Goal: Task Accomplishment & Management: Manage account settings

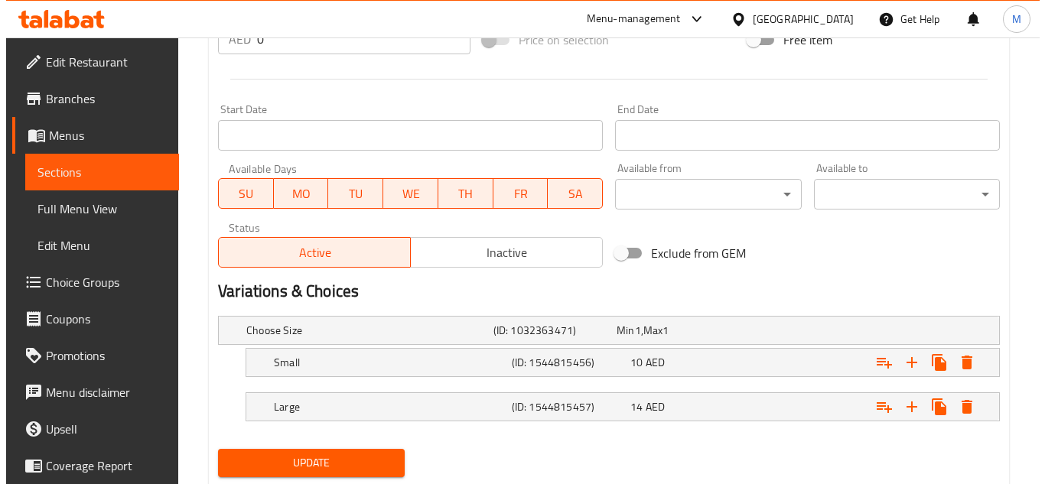
scroll to position [631, 0]
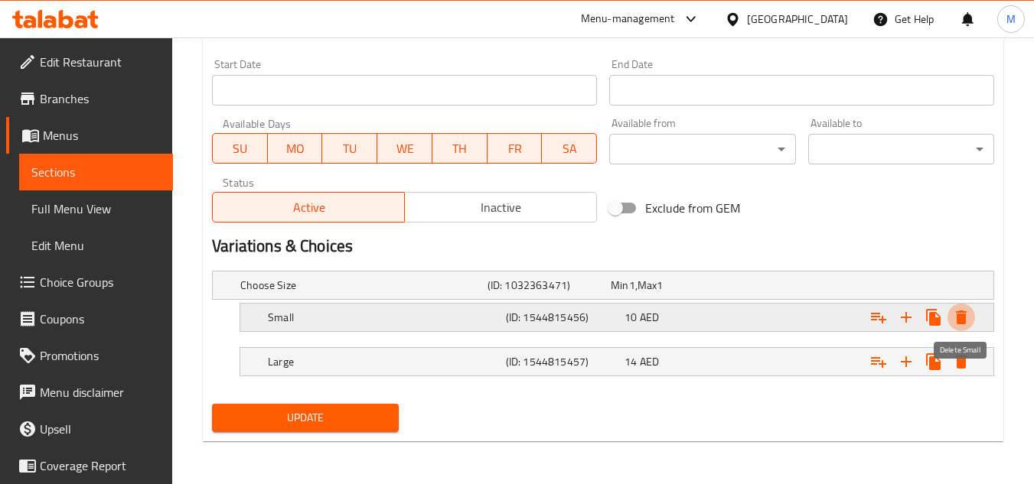
click at [957, 312] on icon "Expand" at bounding box center [961, 318] width 11 height 14
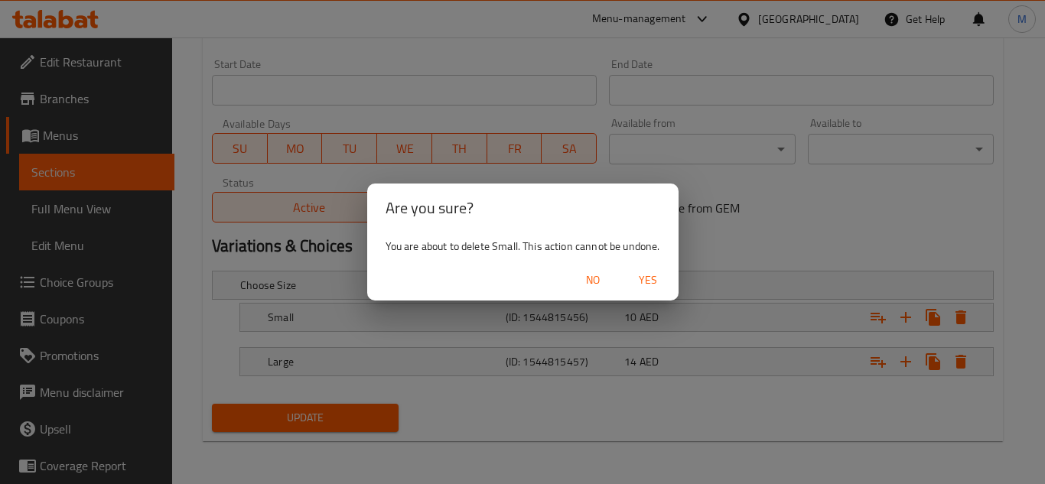
click at [656, 281] on span "Yes" at bounding box center [648, 280] width 37 height 19
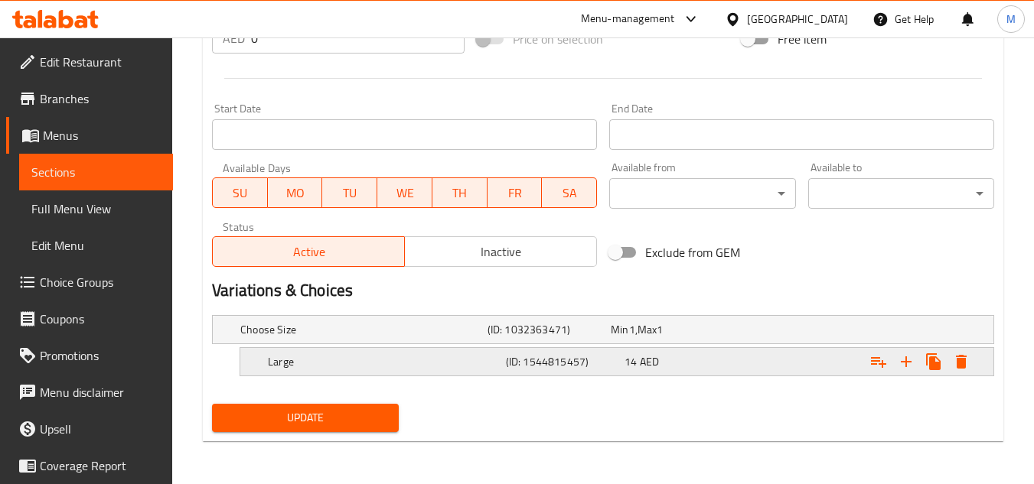
click at [966, 363] on icon "Expand" at bounding box center [961, 362] width 18 height 18
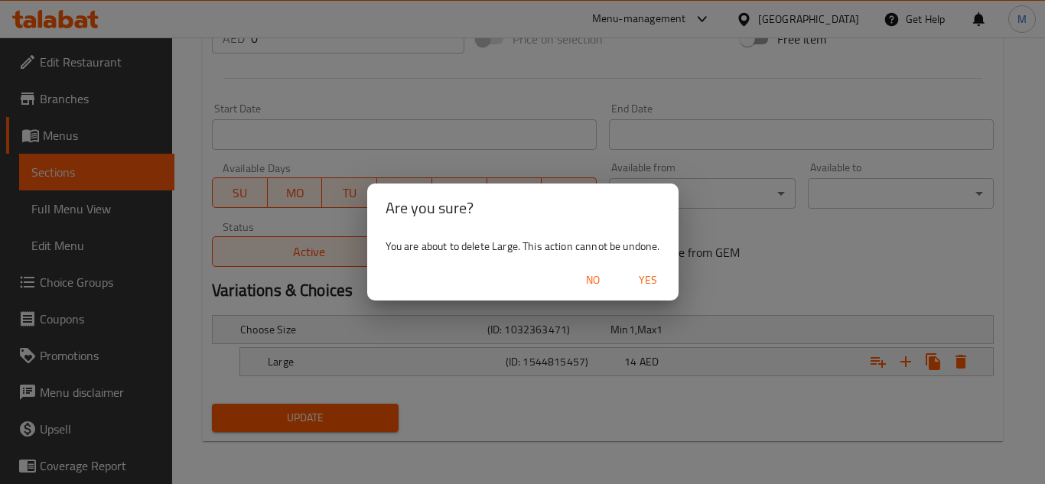
click at [661, 270] on button "Yes" at bounding box center [648, 280] width 49 height 28
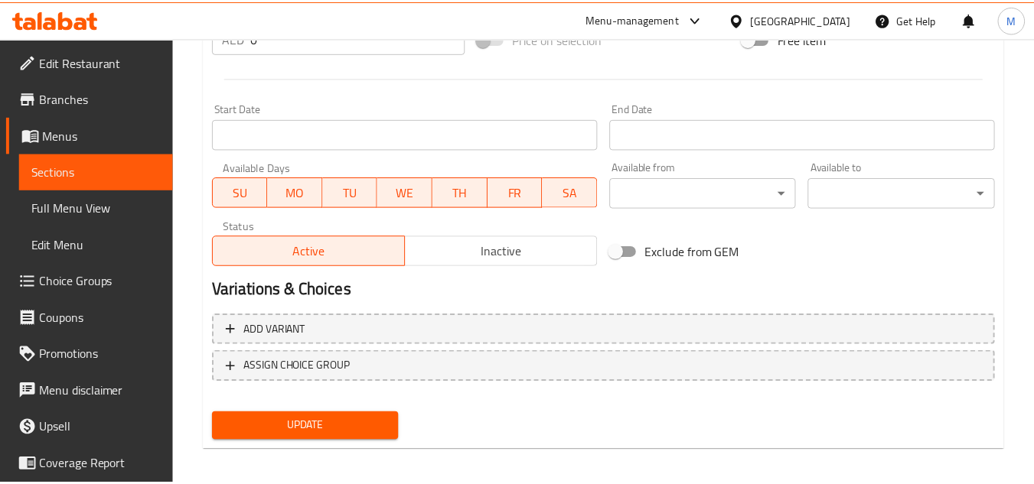
scroll to position [581, 0]
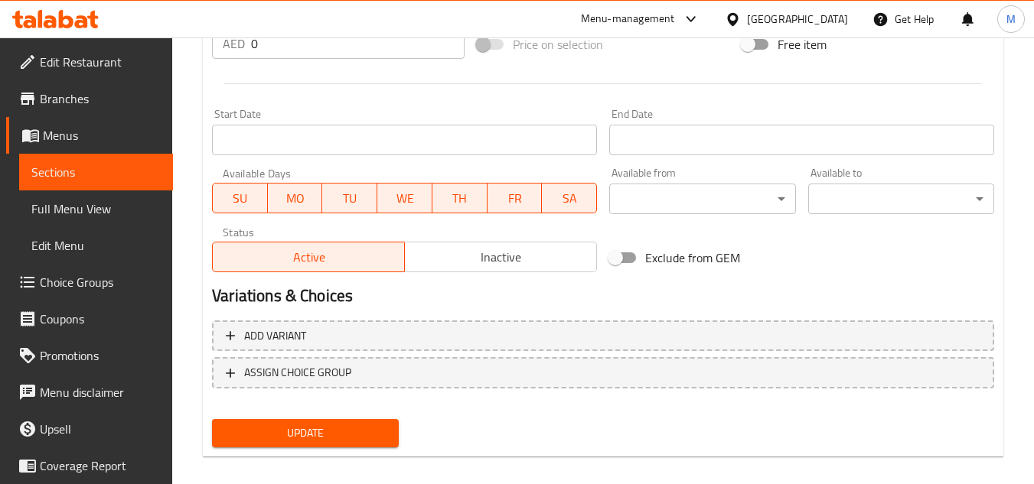
click at [361, 435] on span "Update" at bounding box center [304, 433] width 161 height 19
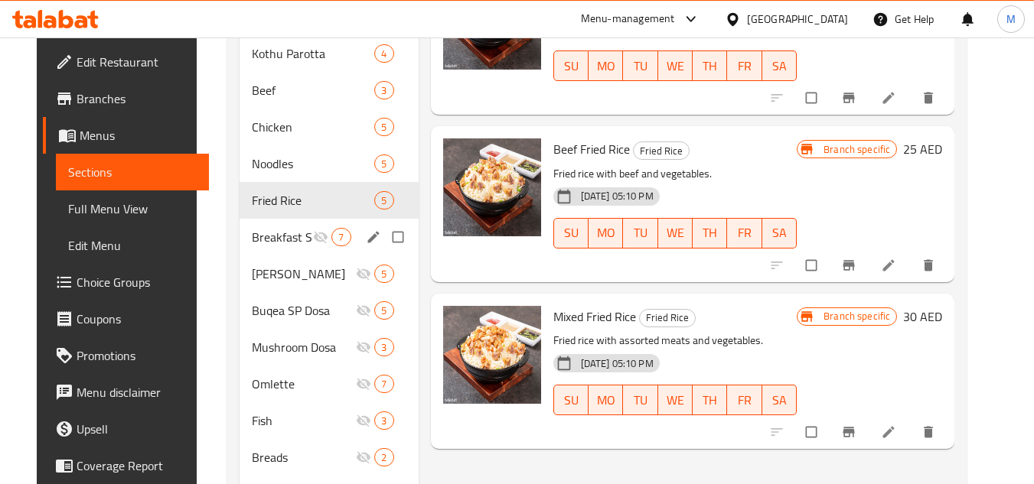
scroll to position [696, 0]
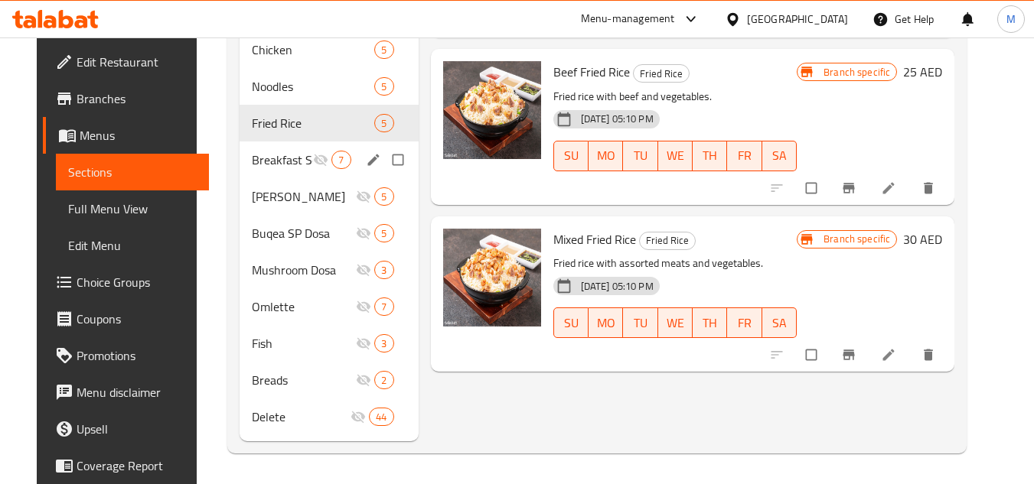
click at [390, 164] on input "Menu sections" at bounding box center [399, 159] width 32 height 29
checkbox input "true"
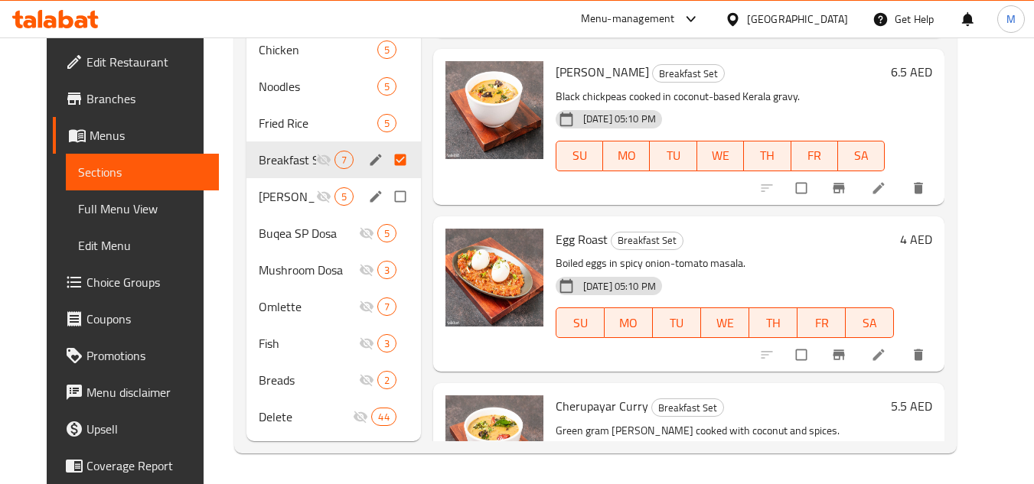
click at [389, 199] on input "Menu sections" at bounding box center [402, 196] width 32 height 29
checkbox input "true"
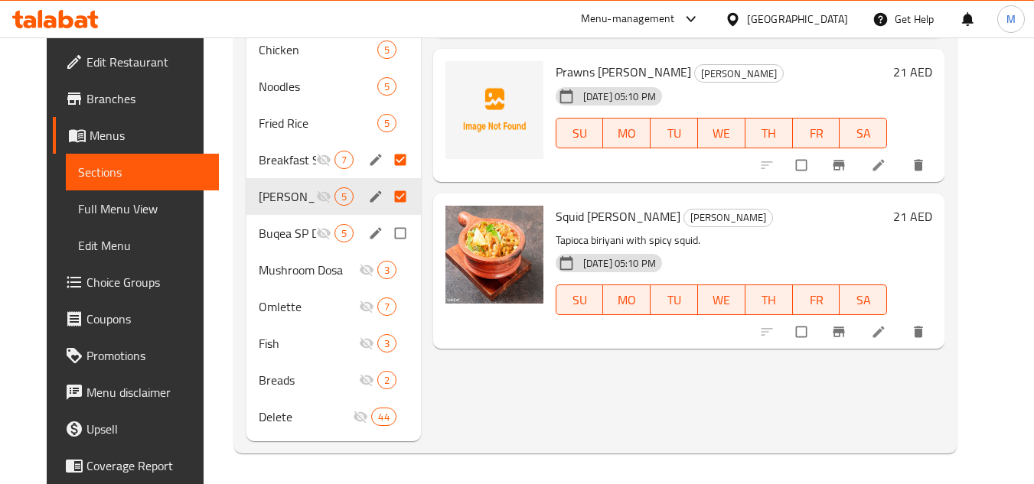
click at [388, 230] on input "Menu sections" at bounding box center [402, 233] width 32 height 29
checkbox input "true"
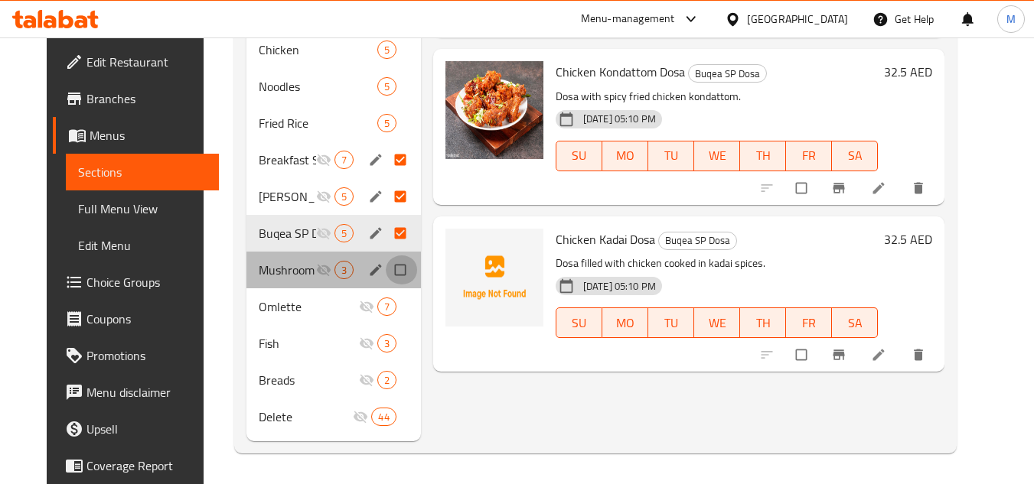
click at [386, 269] on input "Menu sections" at bounding box center [402, 270] width 32 height 29
checkbox input "true"
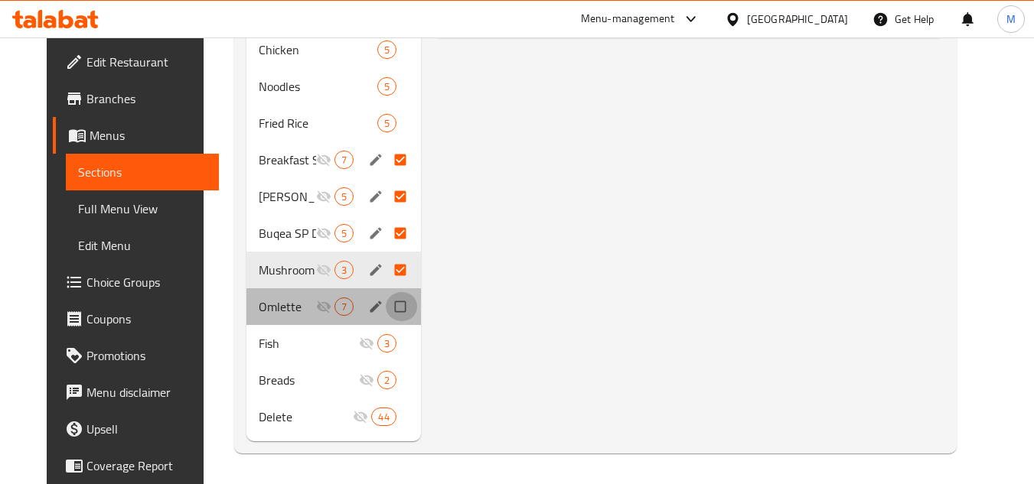
click at [387, 305] on input "Menu sections" at bounding box center [402, 306] width 32 height 29
checkbox input "true"
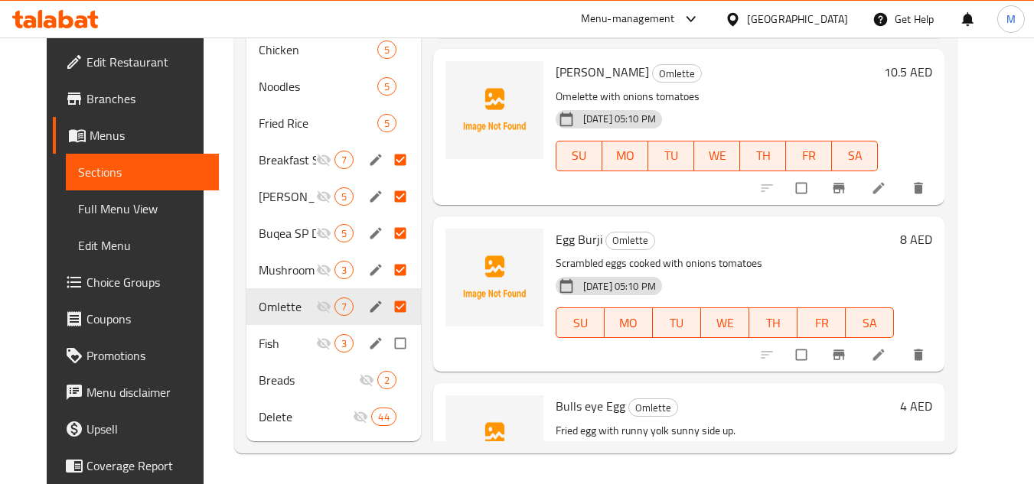
click at [393, 342] on input "Menu sections" at bounding box center [402, 343] width 32 height 29
checkbox input "true"
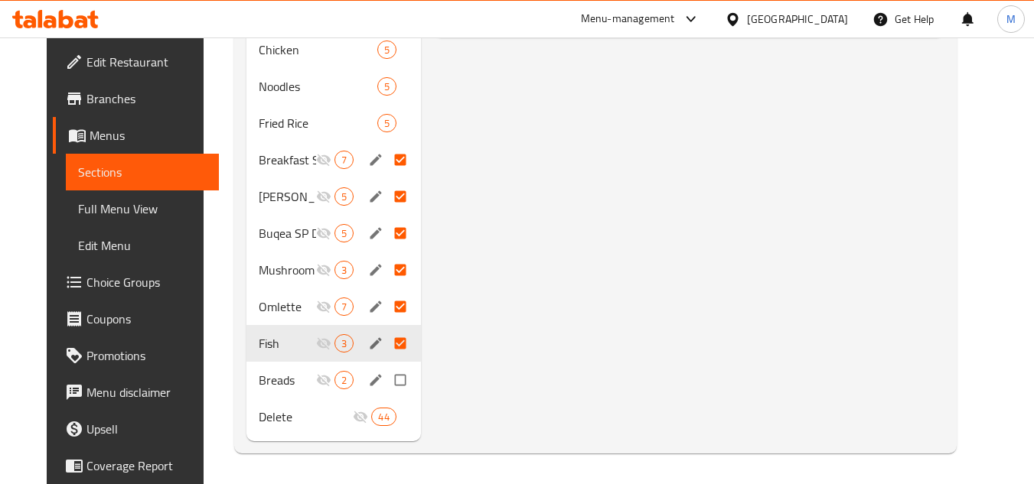
click at [391, 382] on input "Menu sections" at bounding box center [402, 380] width 32 height 29
checkbox input "true"
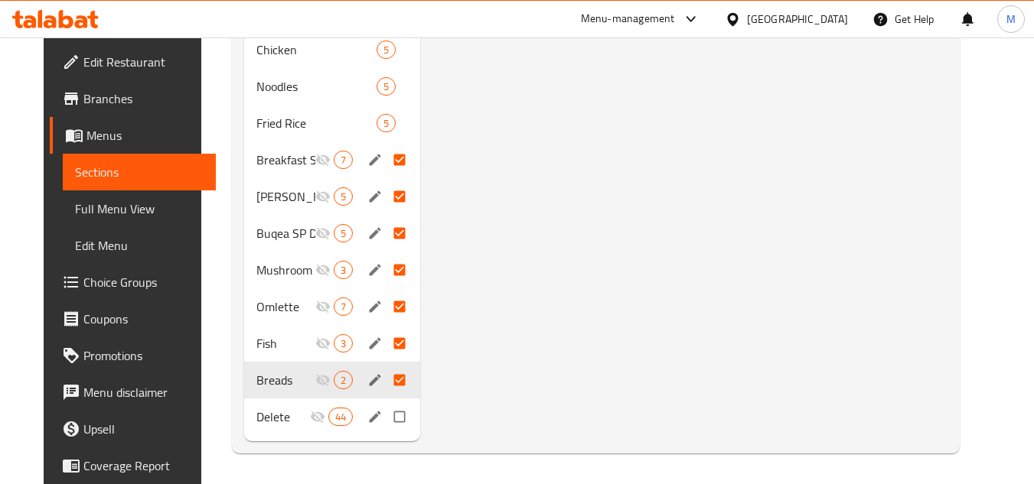
click at [393, 418] on input "Menu sections" at bounding box center [401, 416] width 32 height 29
checkbox input "true"
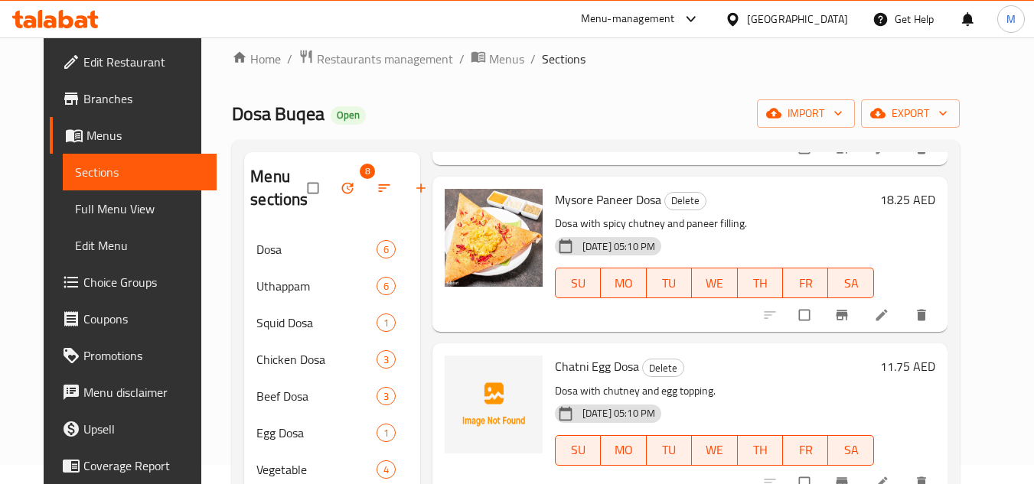
scroll to position [8, 0]
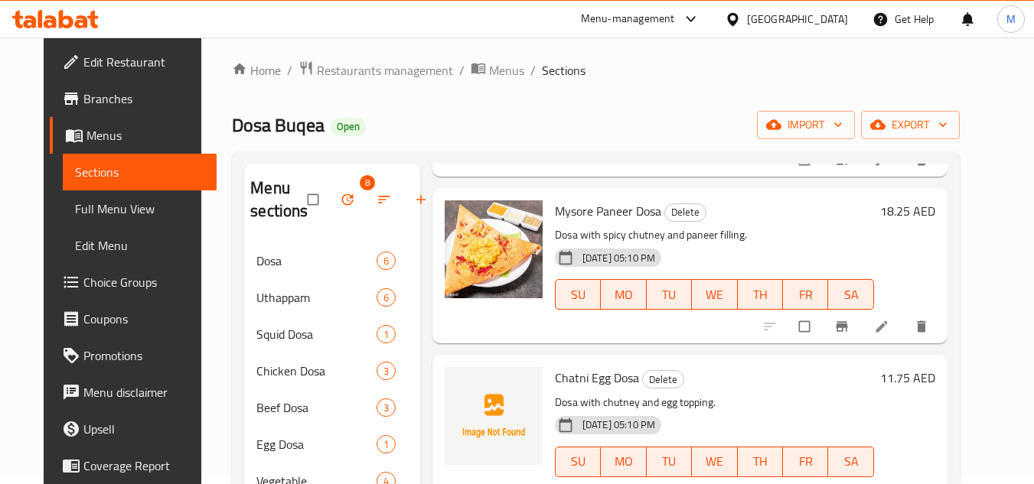
click at [342, 197] on icon "button" at bounding box center [347, 199] width 11 height 11
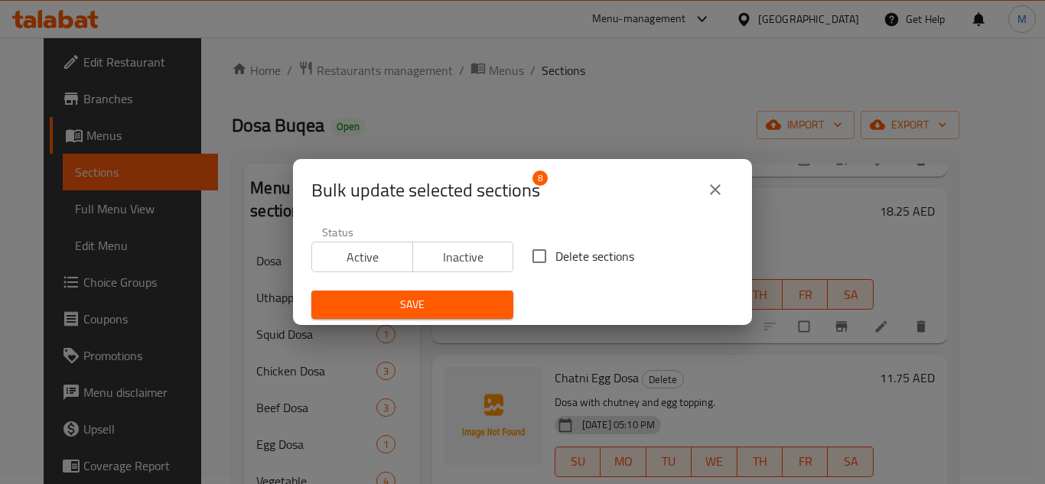
click at [608, 252] on span "Delete sections" at bounding box center [594, 256] width 79 height 18
click at [555, 252] on input "Delete sections" at bounding box center [539, 256] width 32 height 32
checkbox input "true"
click at [402, 298] on span "Save" at bounding box center [413, 304] width 178 height 19
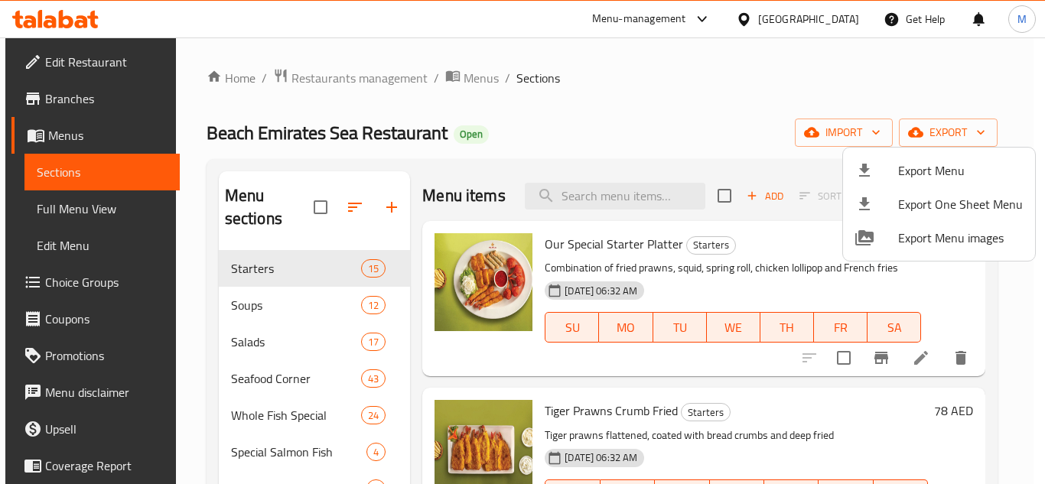
click at [826, 27] on div at bounding box center [522, 242] width 1045 height 484
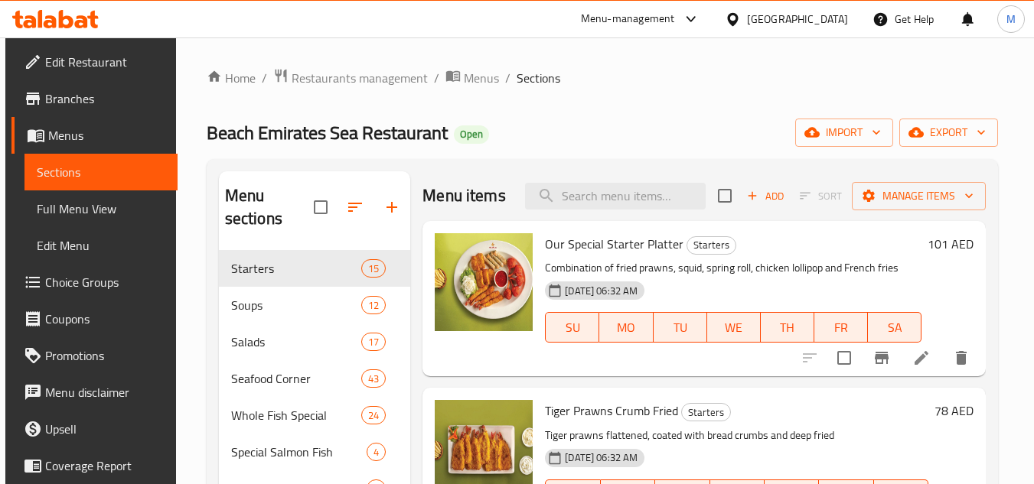
click at [829, 6] on div "[GEOGRAPHIC_DATA]" at bounding box center [786, 19] width 148 height 37
click at [813, 15] on div "[GEOGRAPHIC_DATA]" at bounding box center [797, 19] width 101 height 17
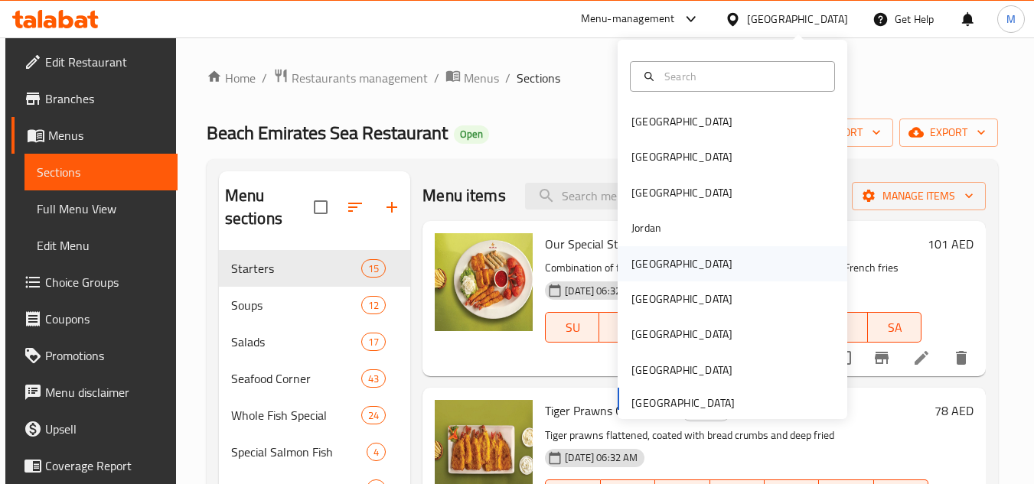
click at [631, 264] on div "Kuwait" at bounding box center [681, 264] width 101 height 17
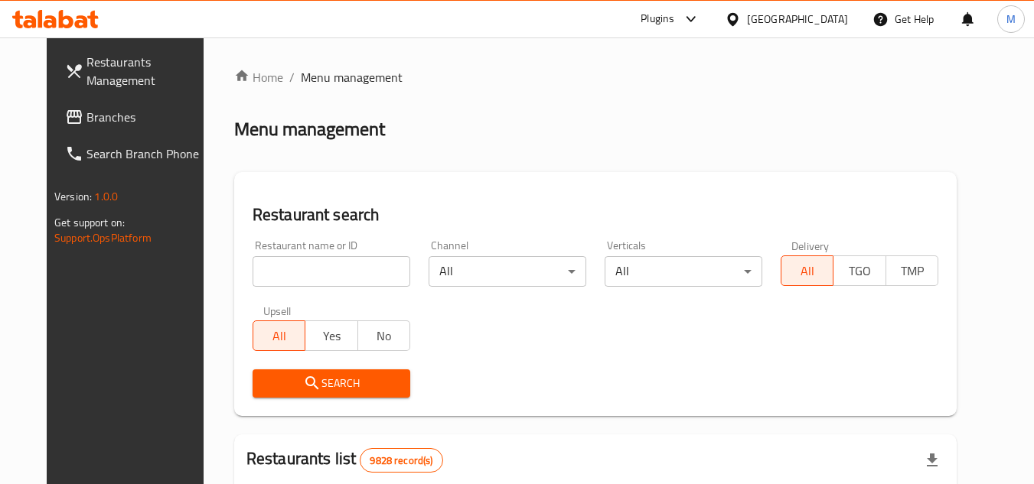
click at [63, 26] on icon at bounding box center [66, 19] width 15 height 18
